Goal: Task Accomplishment & Management: Manage account settings

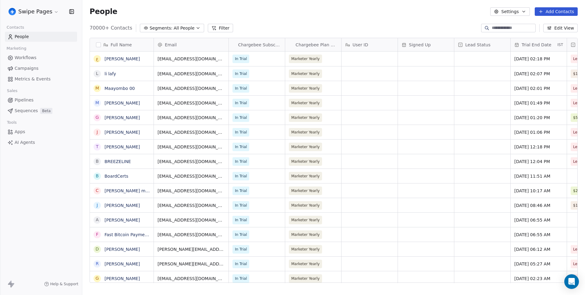
scroll to position [255, 498]
click at [16, 9] on html "Swipe Pages Contacts People Marketing Workflows Campaigns Metrics & Events Sale…" at bounding box center [292, 147] width 585 height 295
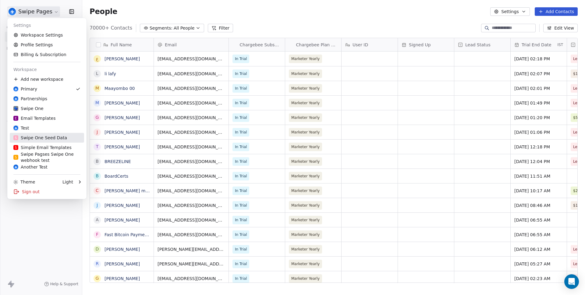
drag, startPoint x: 31, startPoint y: 138, endPoint x: 26, endPoint y: 133, distance: 6.7
click at [30, 138] on div "S Swipe One Seed Data" at bounding box center [40, 138] width 54 height 6
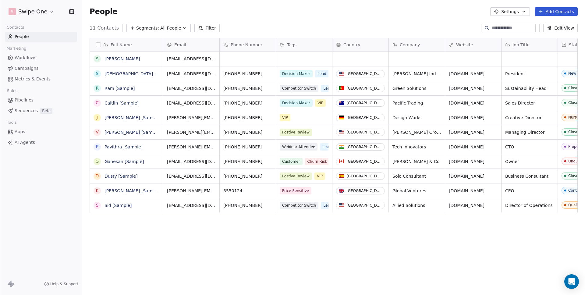
scroll to position [255, 498]
click at [33, 13] on html "S Swipe One Contacts People Marketing Workflows Campaigns Metrics & Events Sale…" at bounding box center [292, 147] width 585 height 295
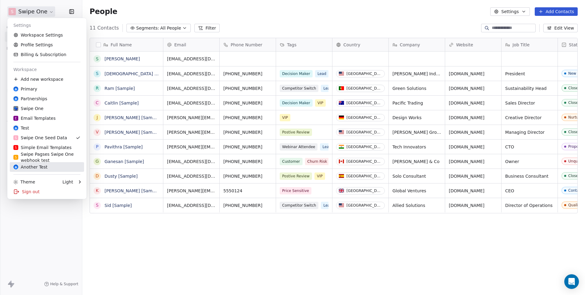
click at [32, 167] on div "Another Test" at bounding box center [30, 167] width 34 height 6
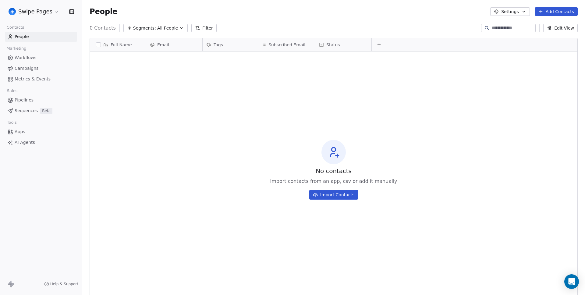
scroll to position [255, 498]
click at [36, 12] on html "Swipe Pages Contacts People Marketing Workflows Campaigns Metrics & Events Sale…" at bounding box center [292, 147] width 585 height 295
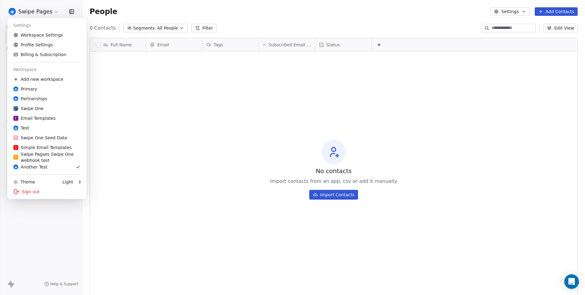
click at [36, 12] on html "Swipe Pages Contacts People Marketing Workflows Campaigns Metrics & Events Sale…" at bounding box center [292, 147] width 585 height 295
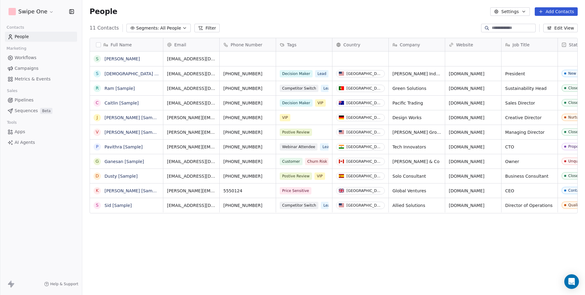
scroll to position [255, 498]
click at [99, 43] on button "button" at bounding box center [98, 44] width 5 height 5
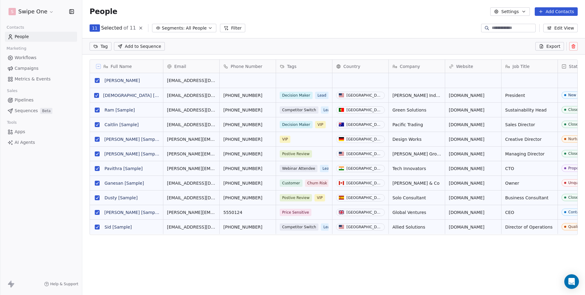
scroll to position [234, 498]
click at [27, 16] on html "S Swipe One Contacts People Marketing Workflows Campaigns Metrics & Events Sale…" at bounding box center [292, 147] width 585 height 295
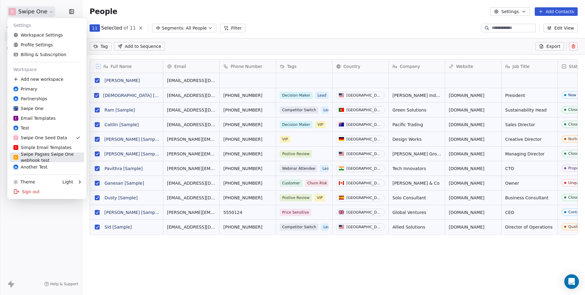
click at [31, 160] on div "S Swipe Pagses Swipe One webhook test" at bounding box center [46, 157] width 67 height 12
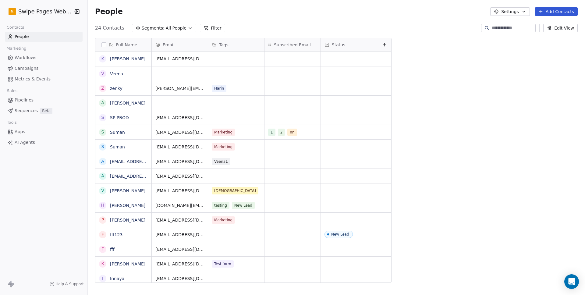
scroll to position [5, 5]
click at [101, 45] on button "button" at bounding box center [103, 44] width 5 height 5
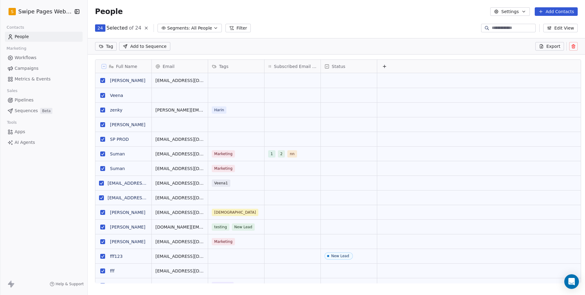
click at [554, 44] on span "Export" at bounding box center [553, 46] width 14 height 6
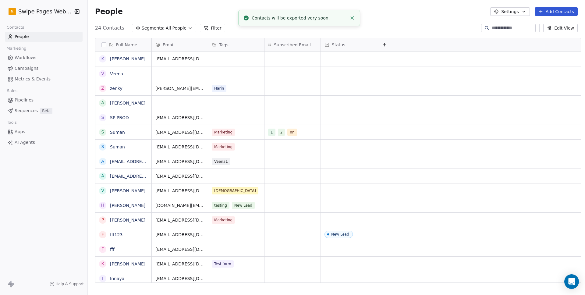
scroll to position [255, 495]
click at [314, 13] on li "Your export is ready, please click here to download" at bounding box center [299, 18] width 122 height 16
click at [316, 15] on link "here" at bounding box center [320, 14] width 9 height 5
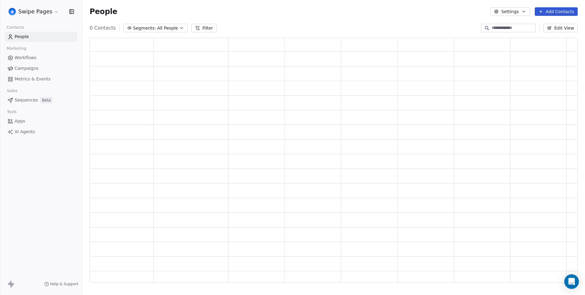
scroll to position [240, 483]
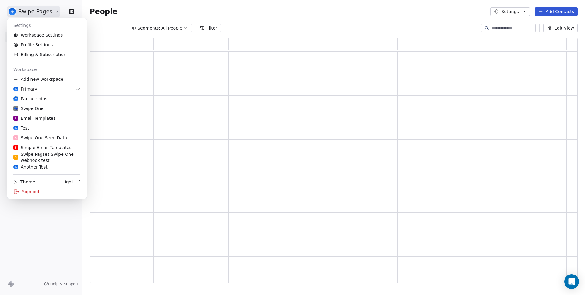
click at [42, 8] on html "Swipe Pages Contacts People Marketing Workflows Campaigns Metrics & Events Sale…" at bounding box center [292, 147] width 585 height 295
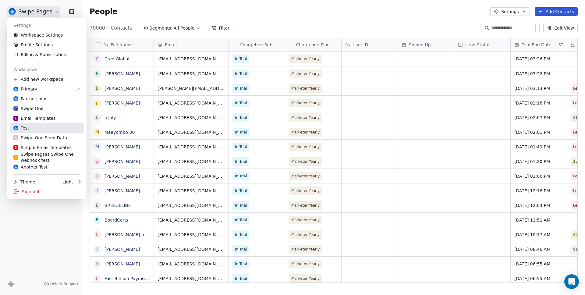
scroll to position [255, 498]
click at [45, 191] on div "Sign out" at bounding box center [47, 192] width 74 height 10
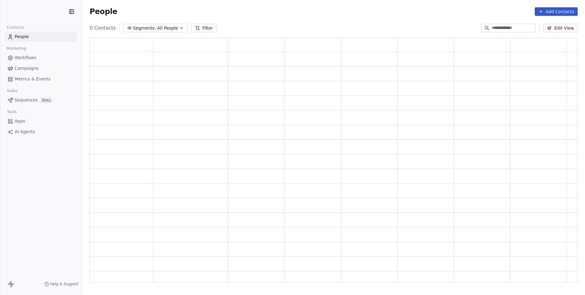
scroll to position [240, 483]
